Goal: Check status

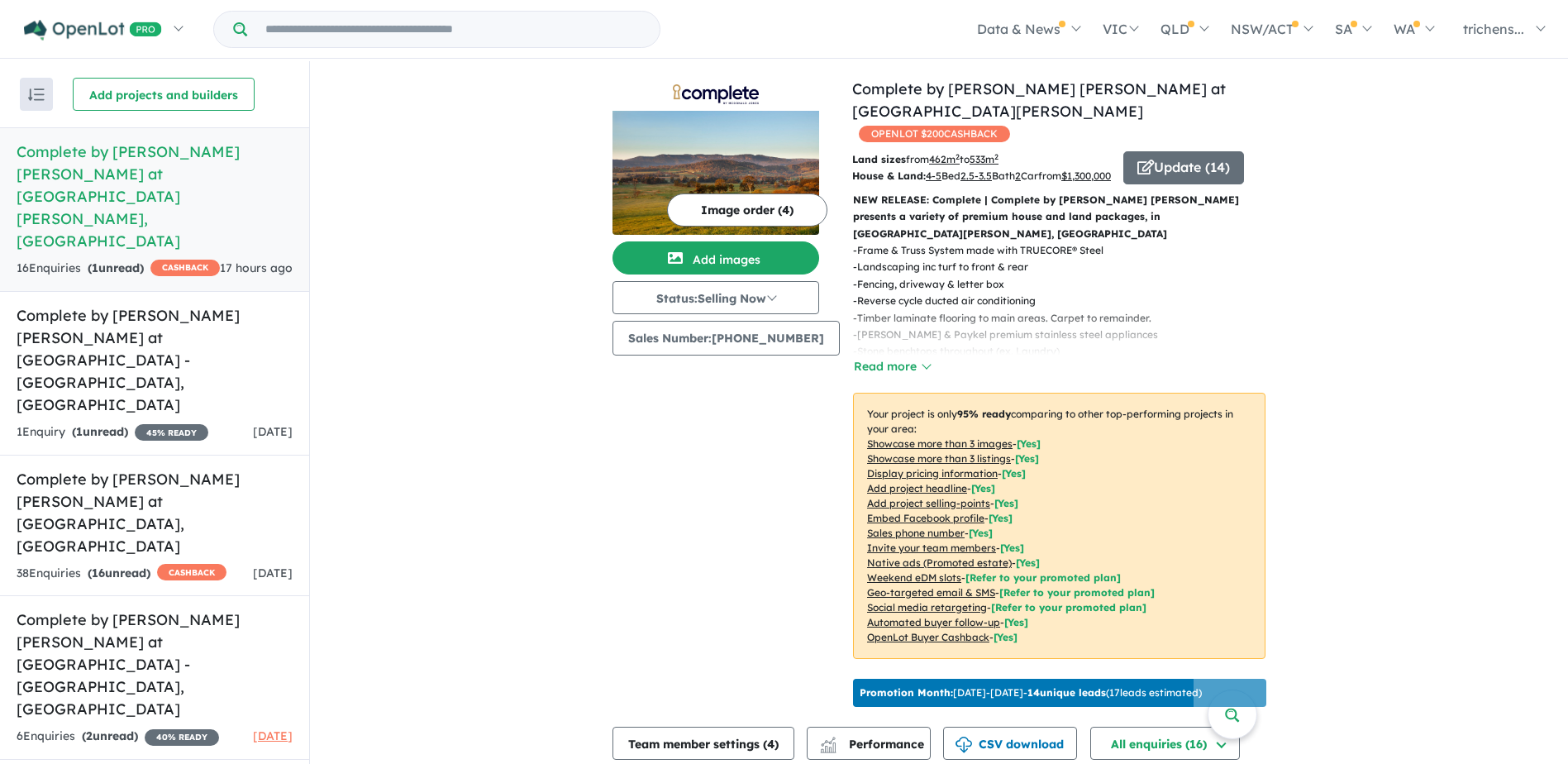
click at [147, 159] on h5 "Complete by [PERSON_NAME] [PERSON_NAME] at [GEOGRAPHIC_DATA][PERSON_NAME] , [GE…" at bounding box center [155, 196] width 276 height 111
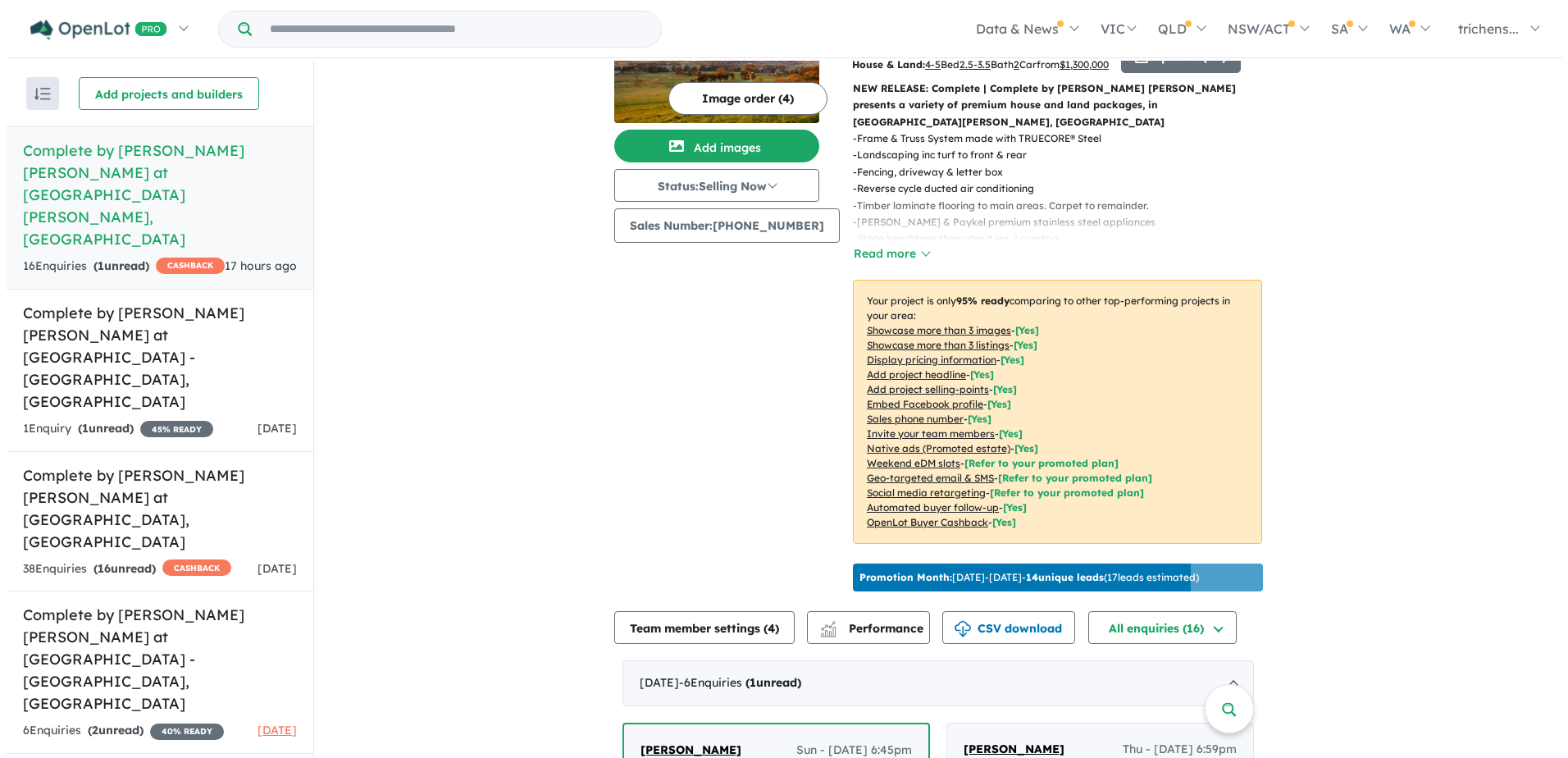
scroll to position [246, 0]
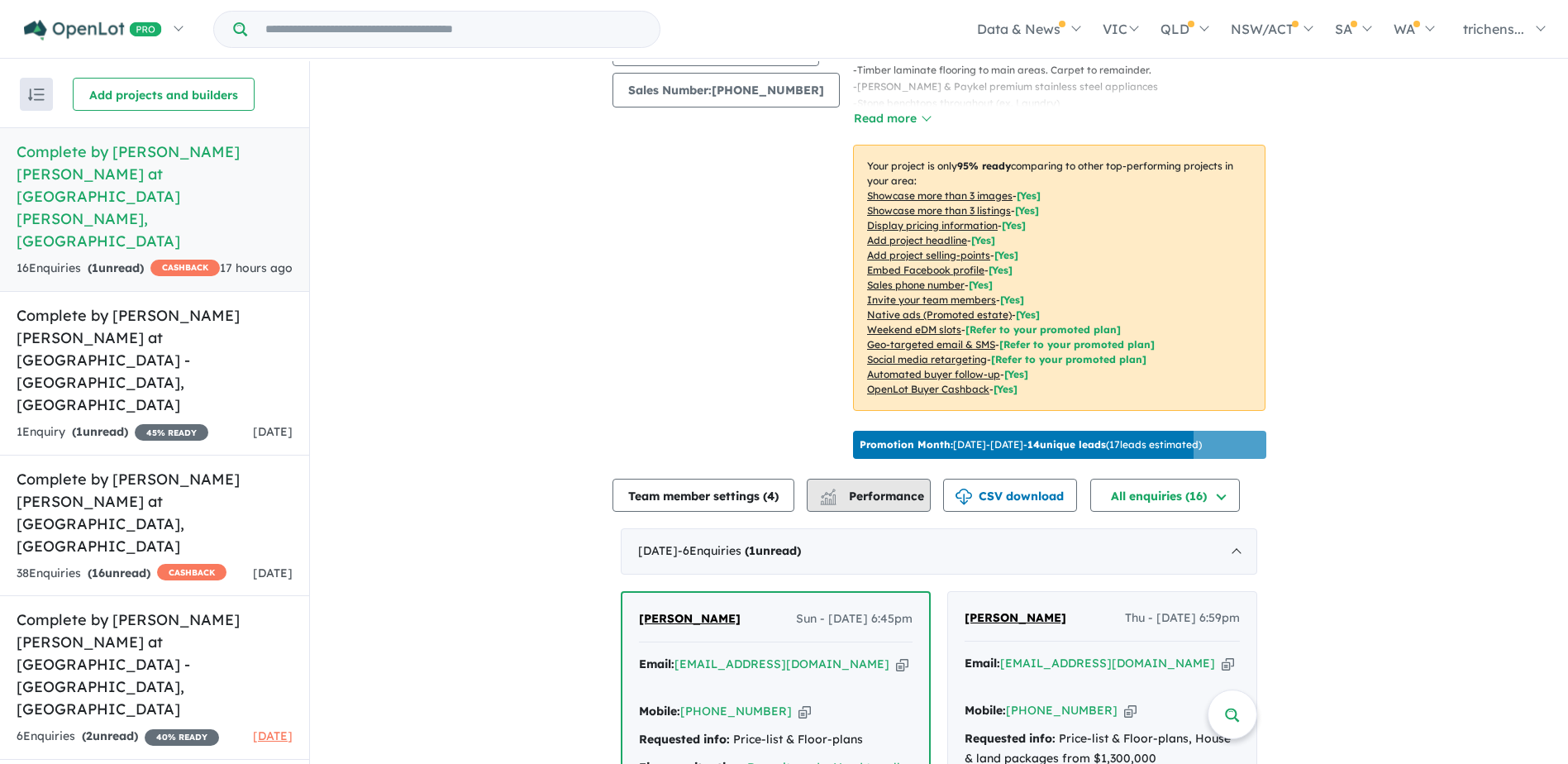
click at [861, 493] on span "Performance" at bounding box center [873, 495] width 101 height 15
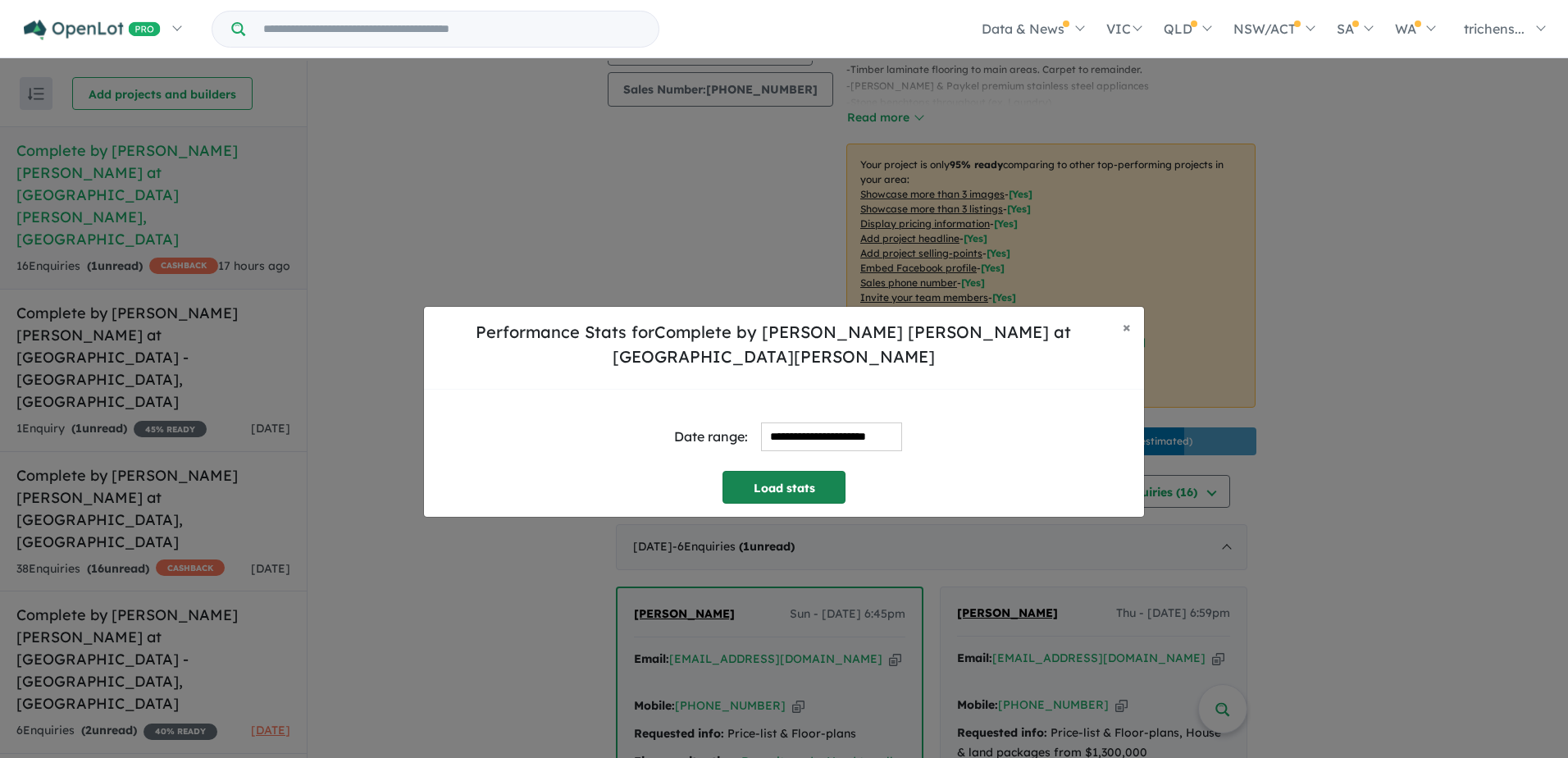
click at [816, 474] on button "Load stats" at bounding box center [784, 487] width 123 height 33
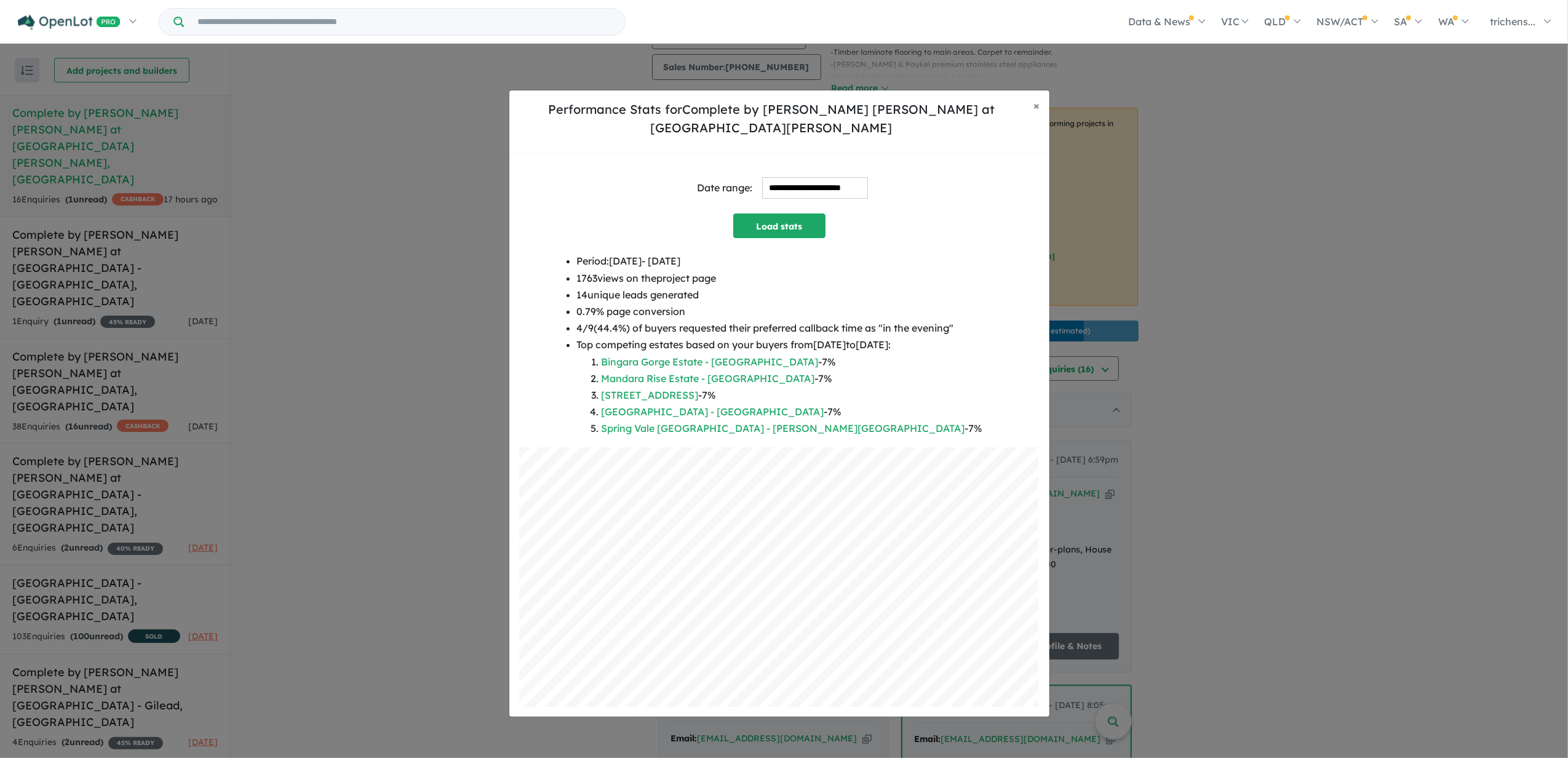
click at [90, 297] on div "**********" at bounding box center [784, 404] width 1568 height 758
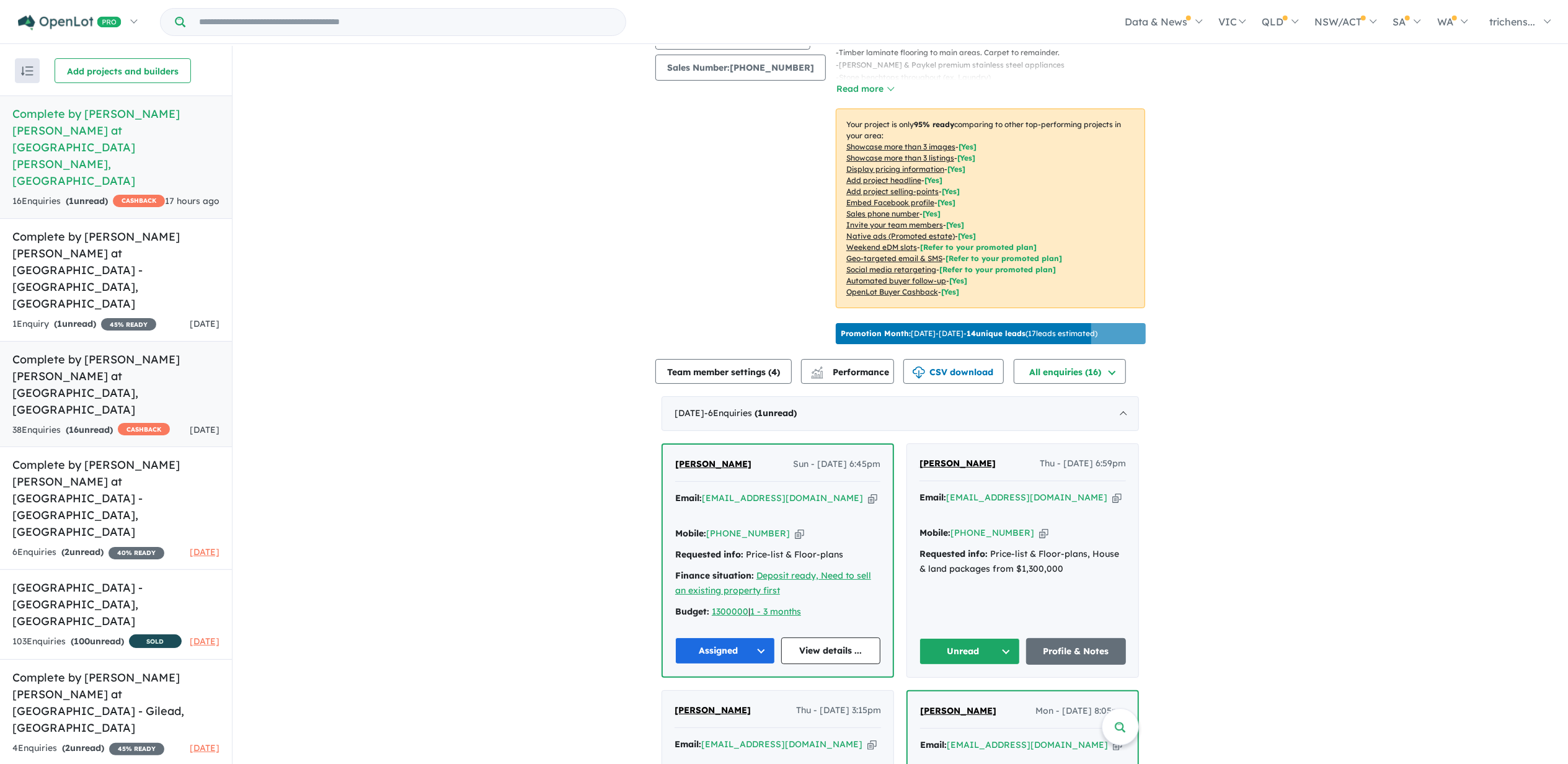
click at [82, 351] on h5 "Complete by [PERSON_NAME] [PERSON_NAME] at [GEOGRAPHIC_DATA] , [GEOGRAPHIC_DATA]" at bounding box center [116, 384] width 207 height 67
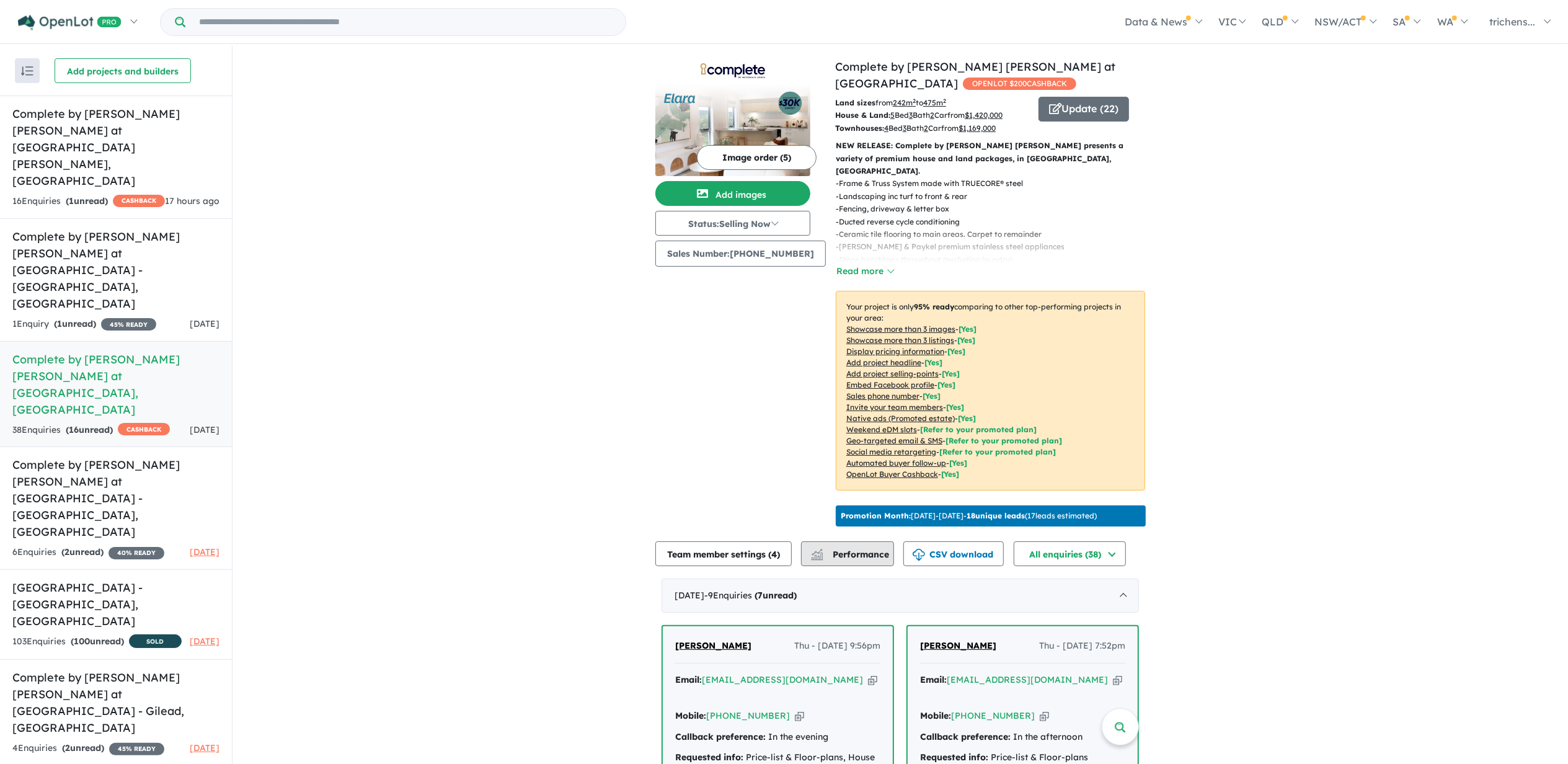
click at [867, 555] on span "Performance" at bounding box center [850, 554] width 76 height 11
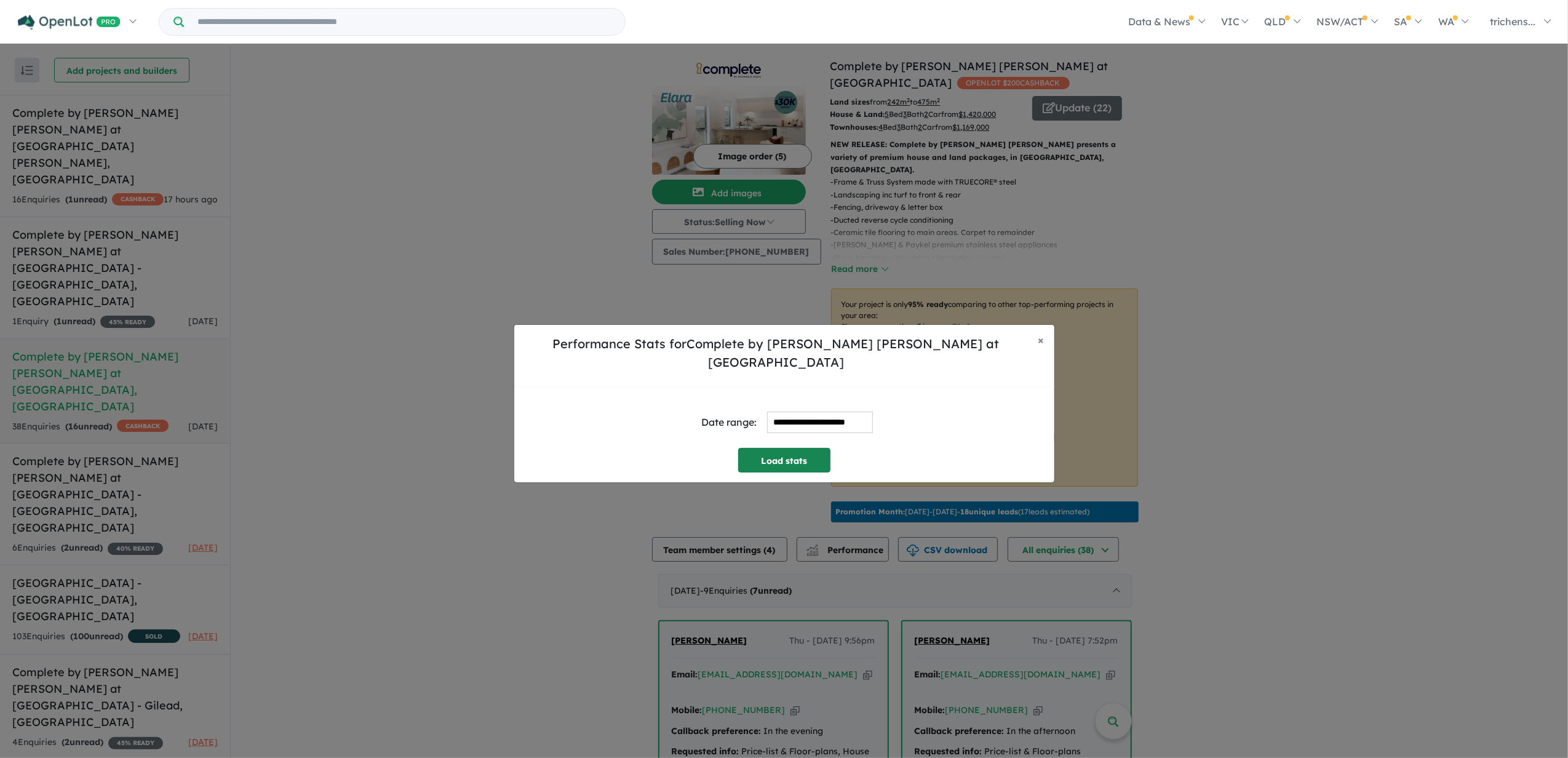
click at [773, 458] on button "Load stats" at bounding box center [784, 460] width 92 height 25
